Goal: Navigation & Orientation: Find specific page/section

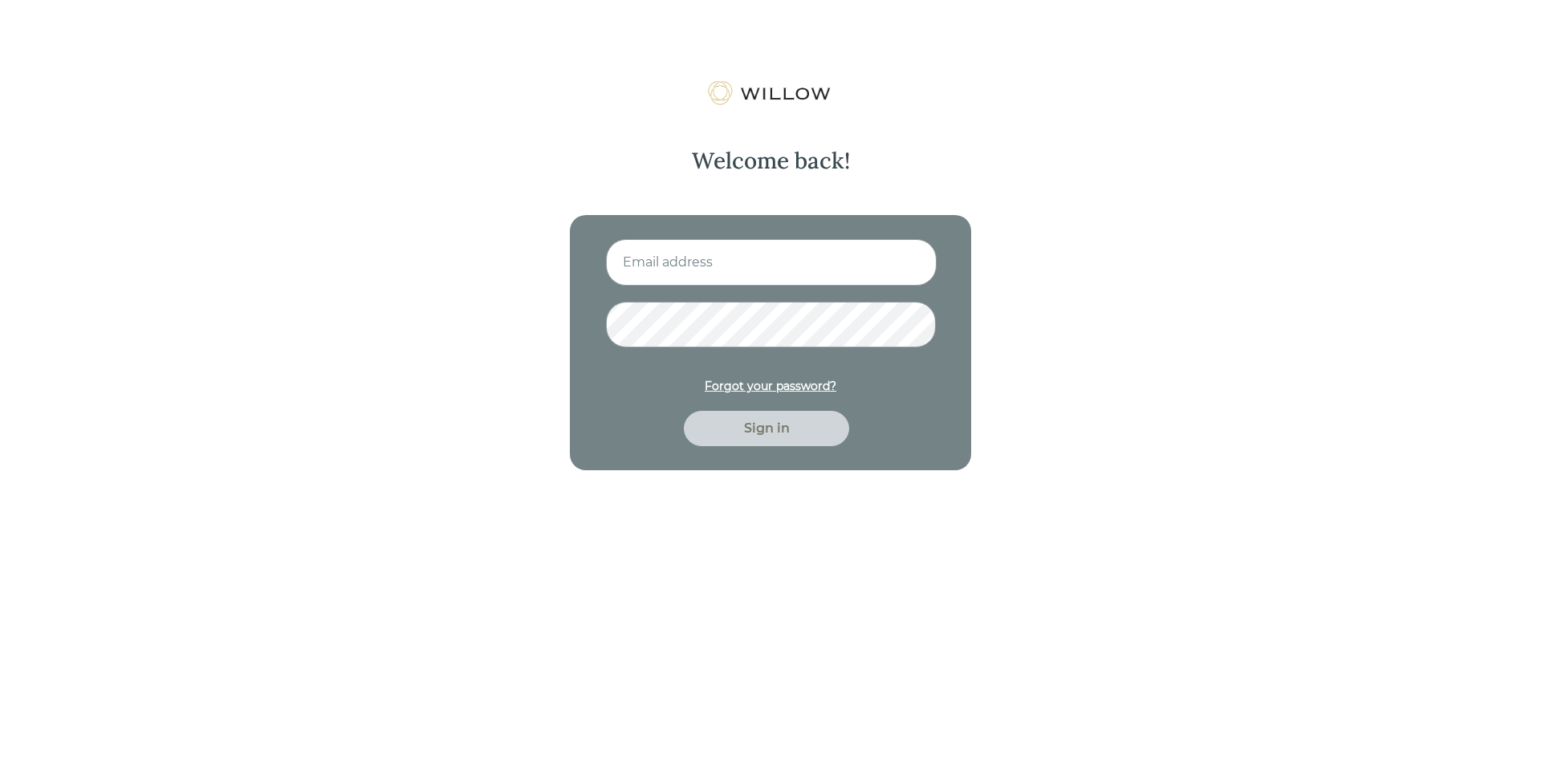
click at [648, 274] on input at bounding box center [771, 262] width 330 height 47
type input "[EMAIL_ADDRESS][PERSON_NAME][DOMAIN_NAME]"
click at [684, 411] on button "Sign in" at bounding box center [766, 428] width 166 height 35
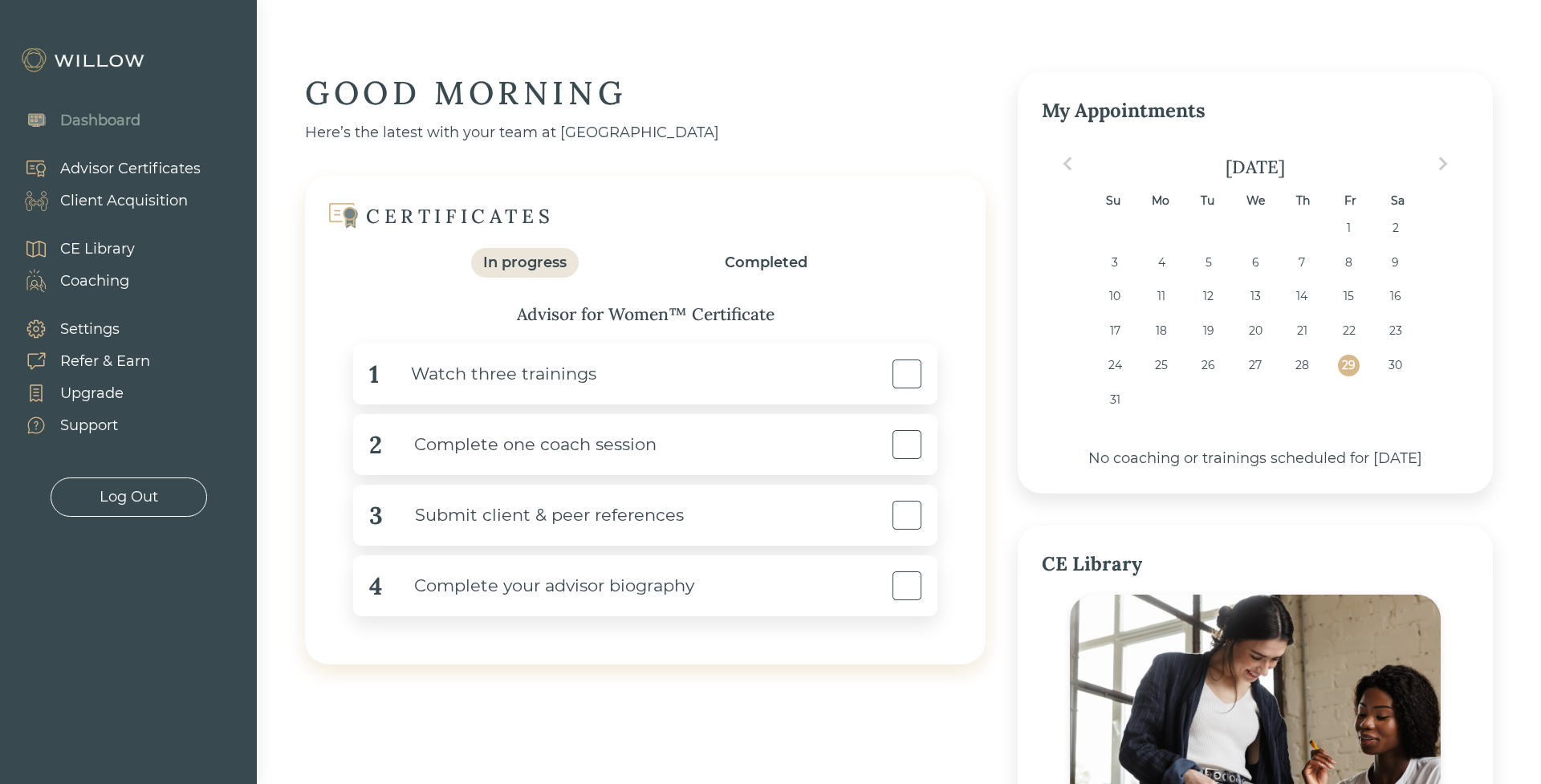
click at [117, 286] on div "Coaching" at bounding box center [95, 280] width 69 height 22
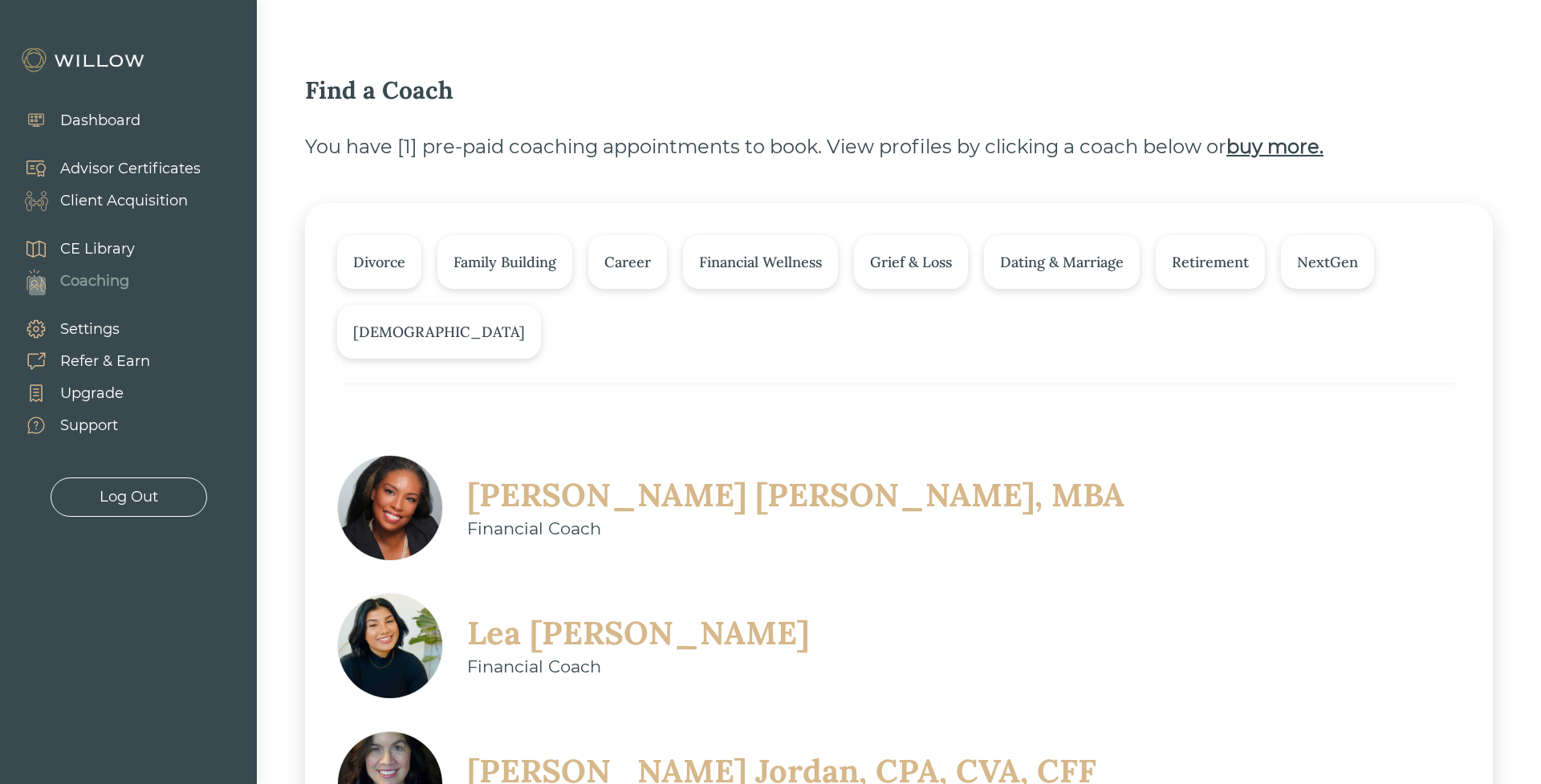
click at [115, 196] on div "Client Acquisition" at bounding box center [124, 201] width 127 height 22
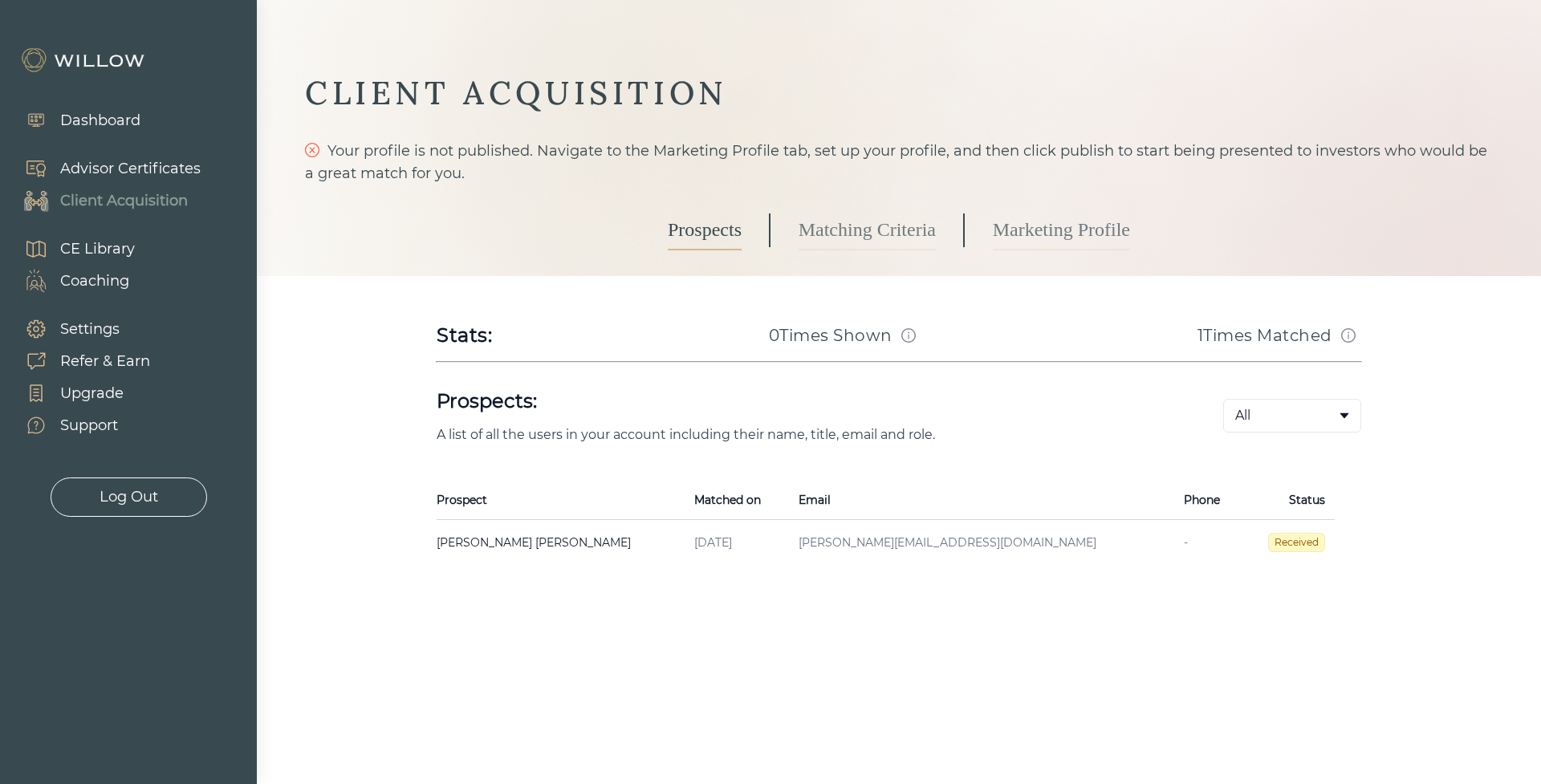
click at [1007, 234] on link "Marketing Profile" at bounding box center [1060, 230] width 137 height 40
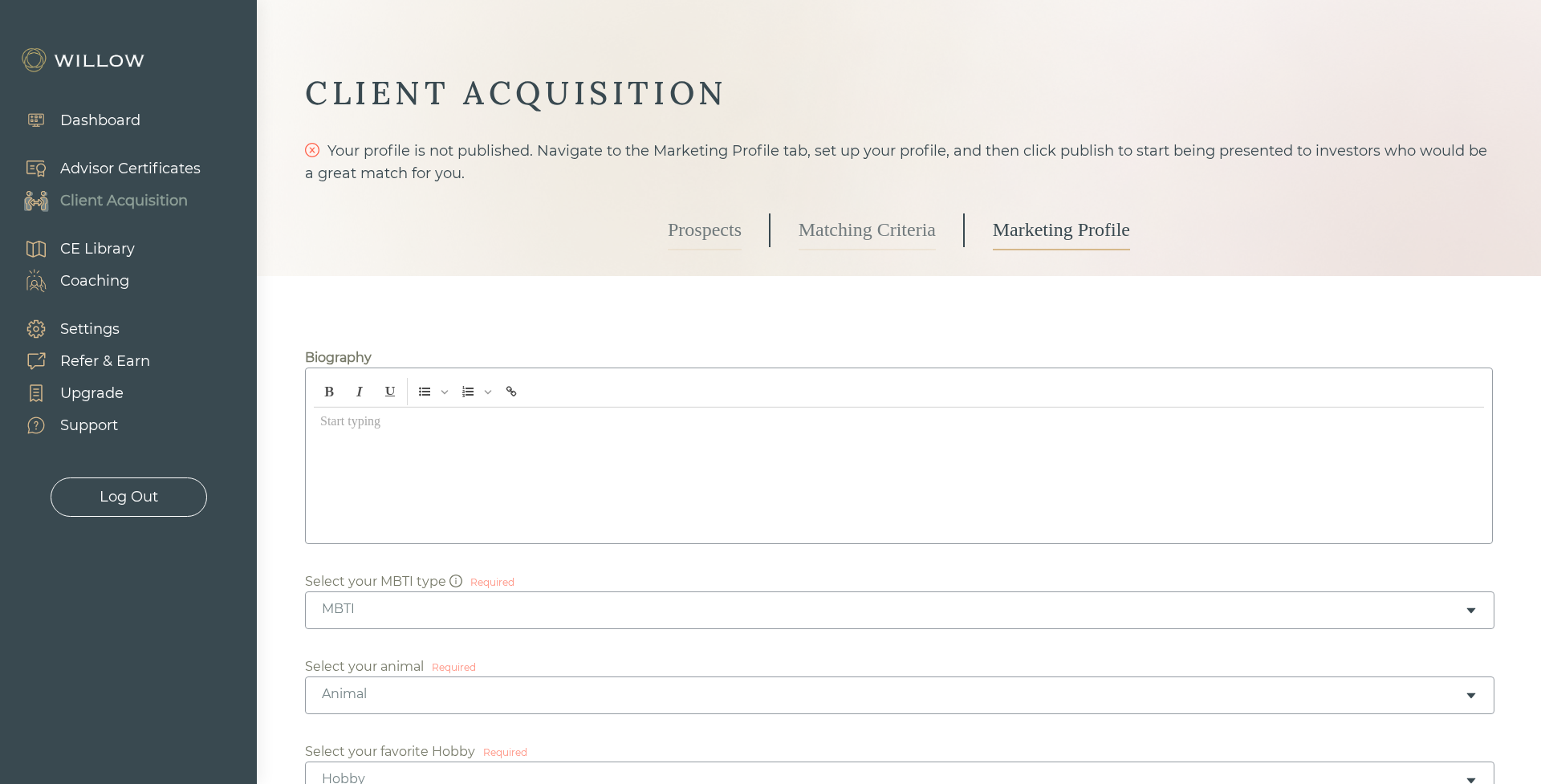
click at [839, 233] on link "Matching Criteria" at bounding box center [867, 230] width 137 height 40
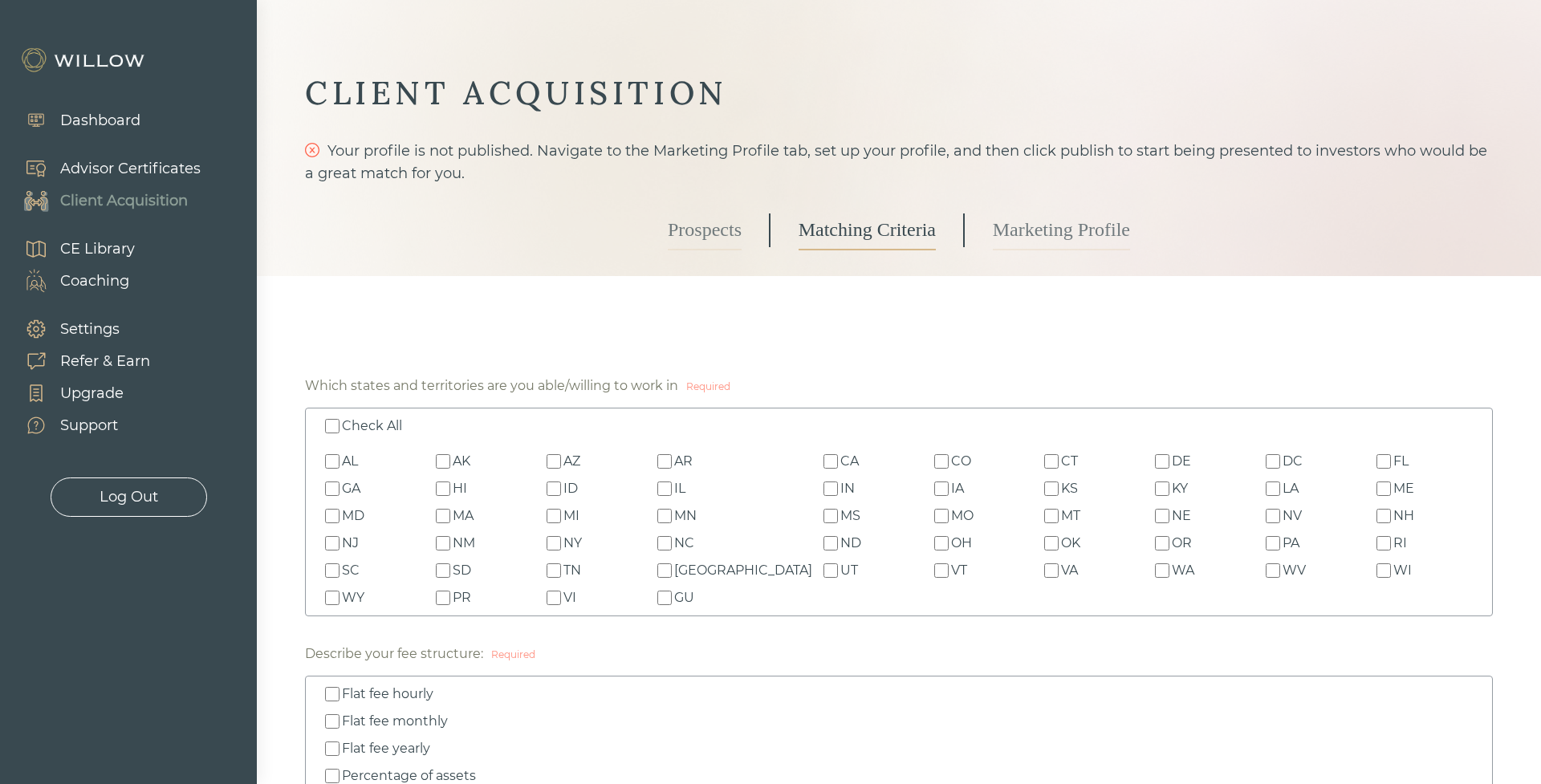
click at [704, 235] on link "Prospects" at bounding box center [704, 230] width 74 height 40
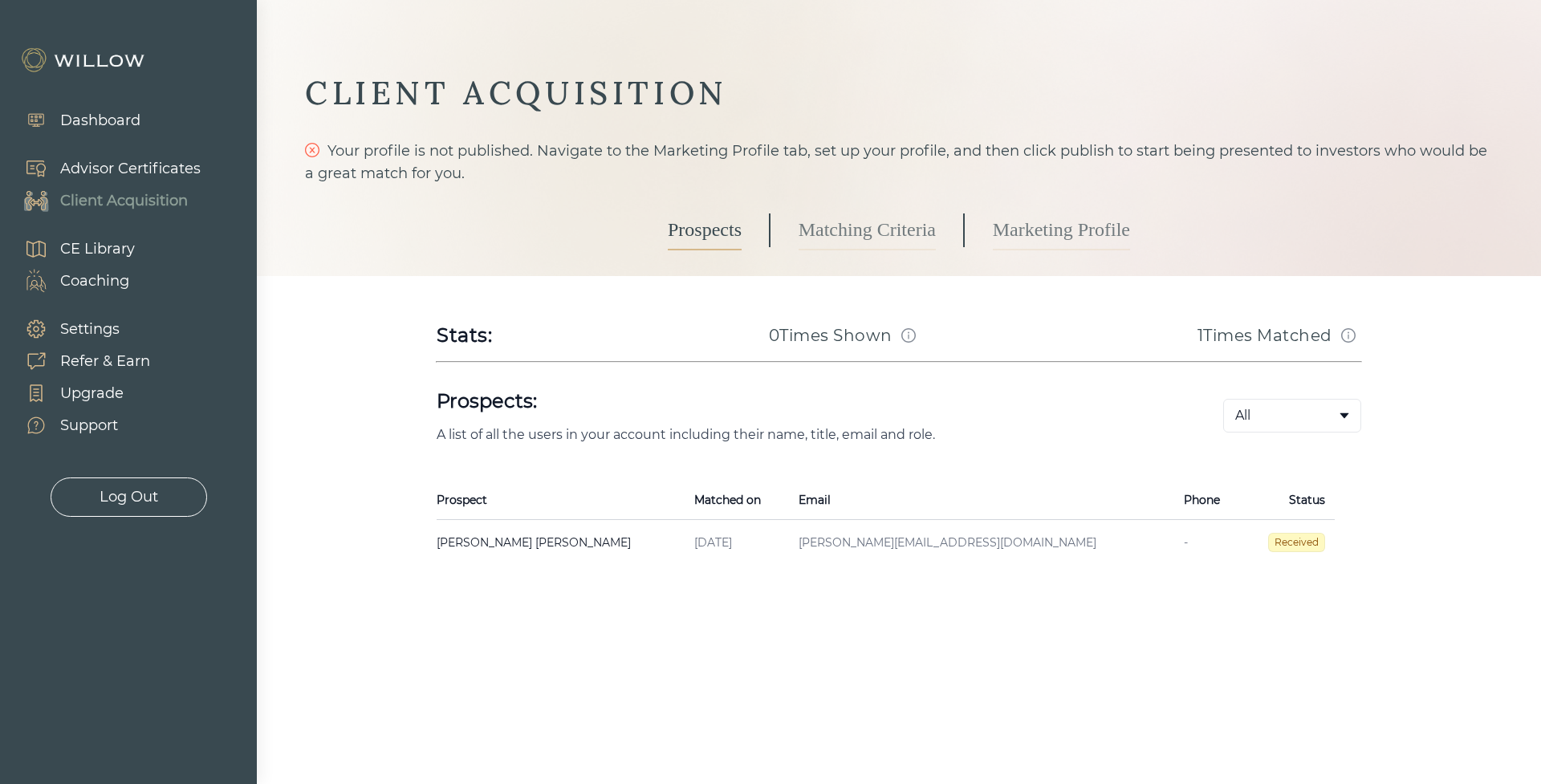
click at [1325, 406] on body "Dashboard Advisor Certificates Client Acquisition CE Library Coaching Settings …" at bounding box center [770, 392] width 1541 height 784
click at [1304, 419] on body "Dashboard Advisor Certificates Client Acquisition CE Library Coaching Settings …" at bounding box center [770, 392] width 1541 height 784
